Goal: Task Accomplishment & Management: Use online tool/utility

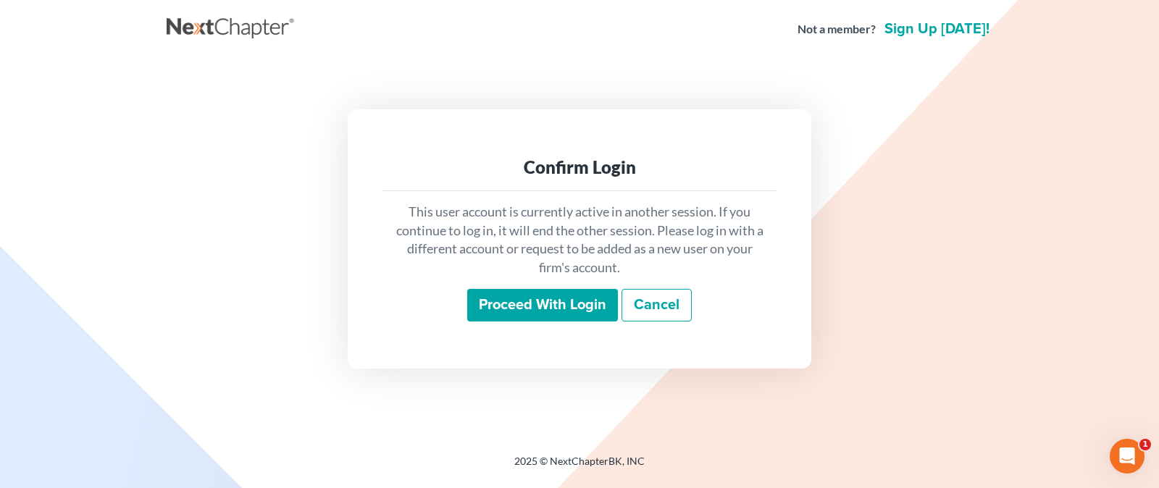
click at [522, 298] on input "Proceed with login" at bounding box center [542, 305] width 151 height 33
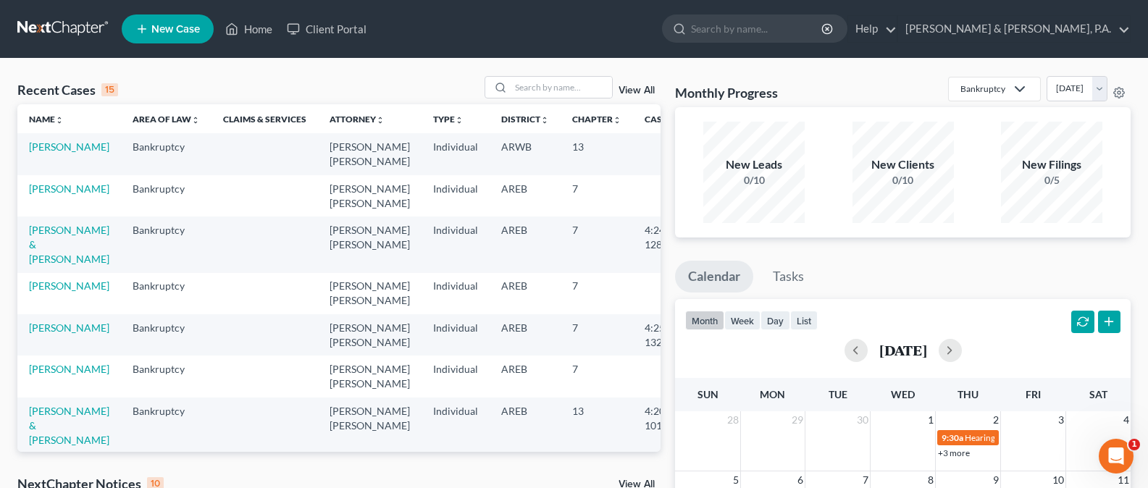
click at [636, 480] on link "View All" at bounding box center [637, 485] width 36 height 10
